Goal: Check status: Check status

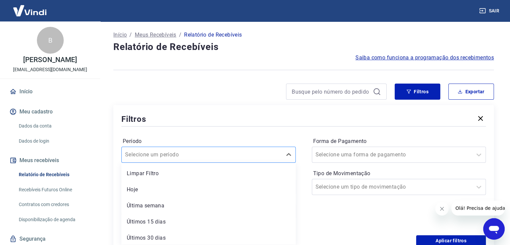
click at [194, 152] on div "option Limpar Filtro focused, 1 of 7. 7 results available. Use Up and Down to c…" at bounding box center [208, 154] width 174 height 16
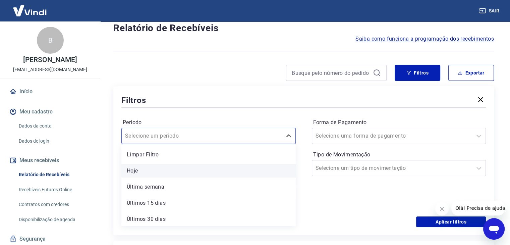
click at [177, 171] on div "Hoje" at bounding box center [208, 170] width 174 height 13
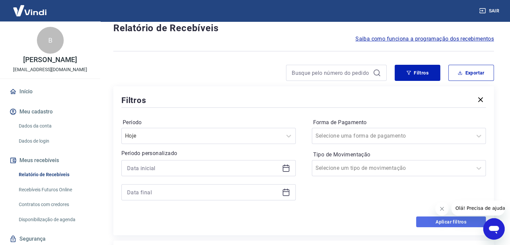
click at [448, 224] on button "Aplicar filtros" at bounding box center [451, 221] width 70 height 11
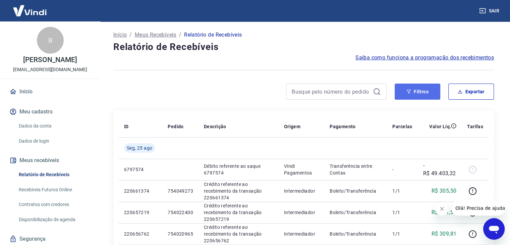
click at [413, 97] on button "Filtros" at bounding box center [417, 91] width 46 height 16
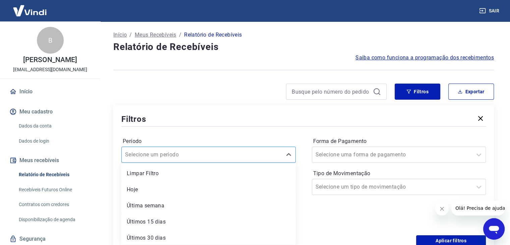
scroll to position [19, 0]
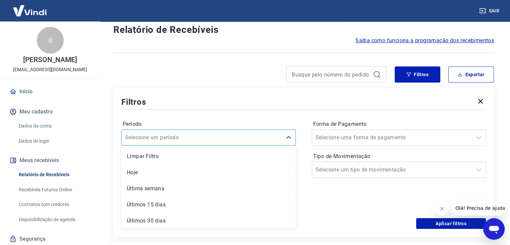
click at [173, 145] on div "option Limpar Filtro focused, 1 of 7. 7 results available. Use Up and Down to c…" at bounding box center [208, 137] width 174 height 16
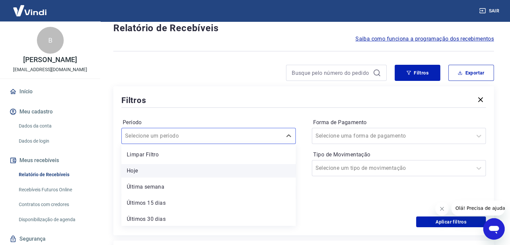
click at [160, 176] on div "Hoje" at bounding box center [208, 170] width 174 height 13
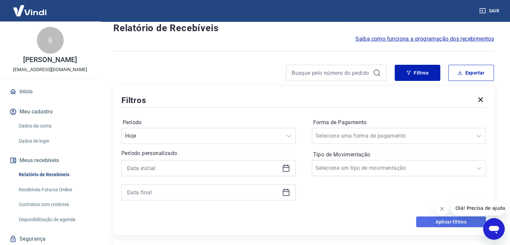
click at [446, 226] on button "Aplicar filtros" at bounding box center [451, 221] width 70 height 11
